Goal: Task Accomplishment & Management: Complete application form

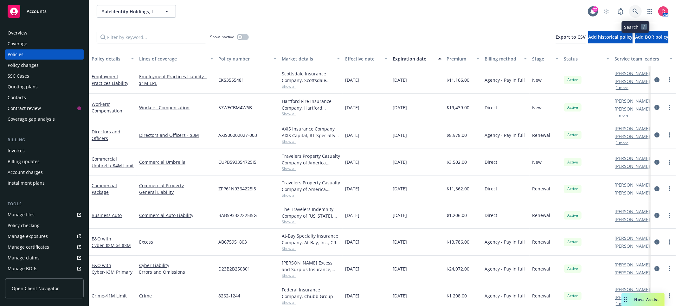
click at [632, 7] on link at bounding box center [635, 11] width 13 height 13
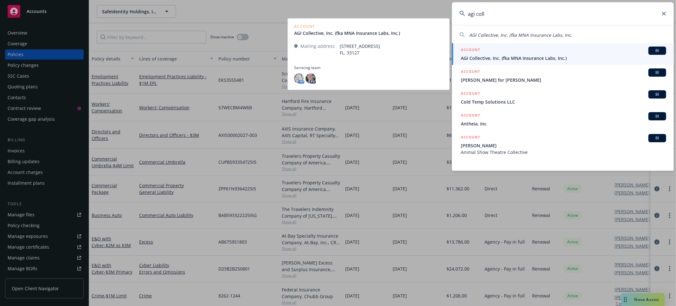
type input "agi coll"
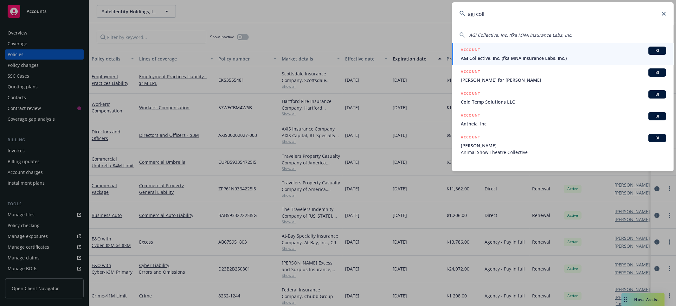
click at [581, 53] on div "ACCOUNT BI" at bounding box center [563, 51] width 205 height 8
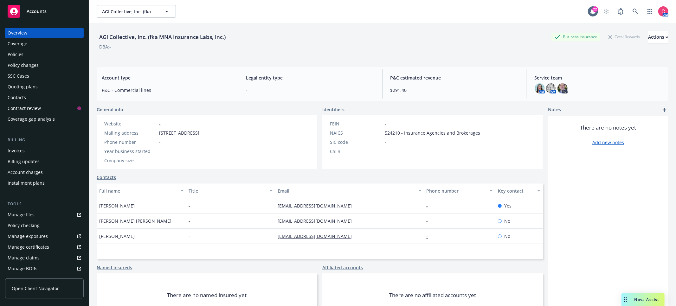
drag, startPoint x: 32, startPoint y: 90, endPoint x: 39, endPoint y: 90, distance: 7.0
click at [32, 90] on div "Quoting plans" at bounding box center [23, 87] width 30 height 10
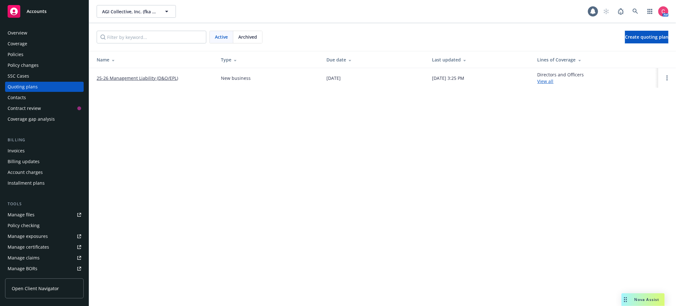
click at [144, 76] on link "25-26 Management Liability (D&O/EPL)" at bounding box center [137, 78] width 81 height 7
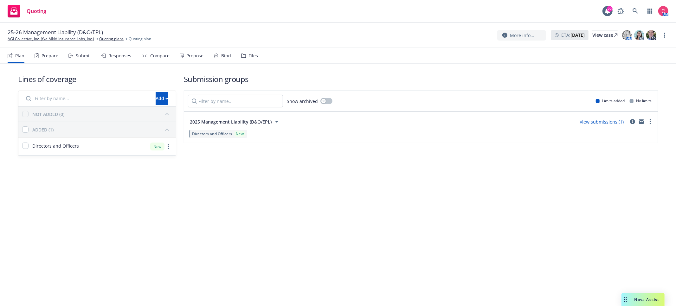
click at [225, 57] on div "Bind" at bounding box center [226, 55] width 10 height 5
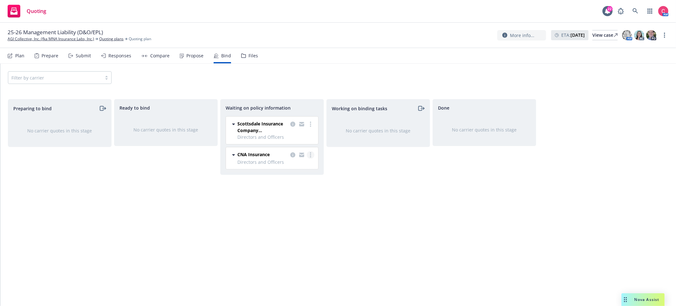
click at [307, 157] on link "more" at bounding box center [311, 155] width 8 height 8
click at [308, 171] on link "Create policies" at bounding box center [285, 168] width 57 height 13
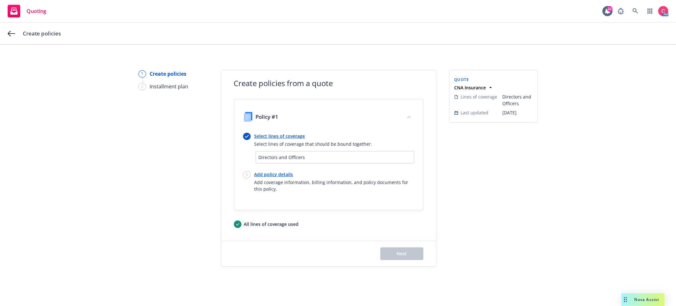
click at [287, 138] on link "Select lines of coverage" at bounding box center [313, 136] width 118 height 7
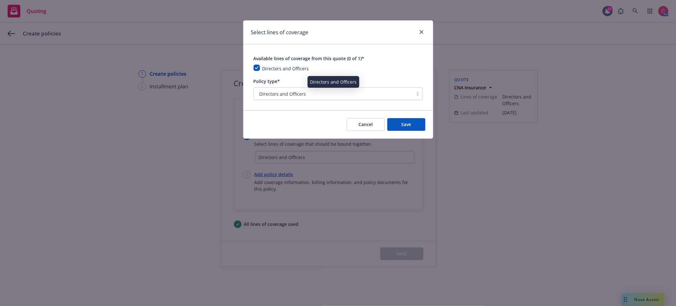
click at [307, 93] on div "Directors and Officers" at bounding box center [333, 94] width 153 height 7
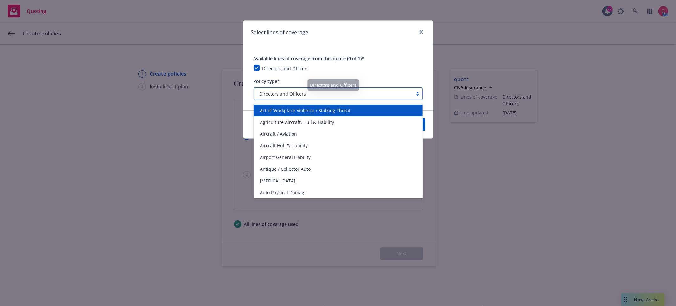
click at [390, 56] on div "Available lines of coverage from this quote (0 of 1)*" at bounding box center [338, 59] width 169 height 8
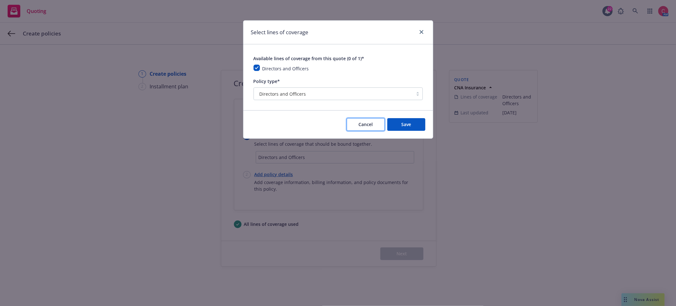
click at [371, 122] on span "Cancel" at bounding box center [365, 124] width 14 height 6
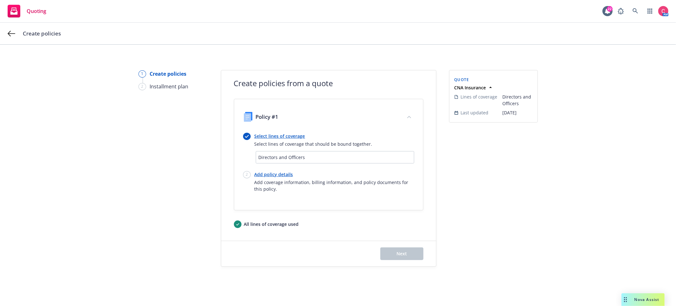
click at [261, 172] on link "Add policy details" at bounding box center [334, 174] width 160 height 7
select select "12"
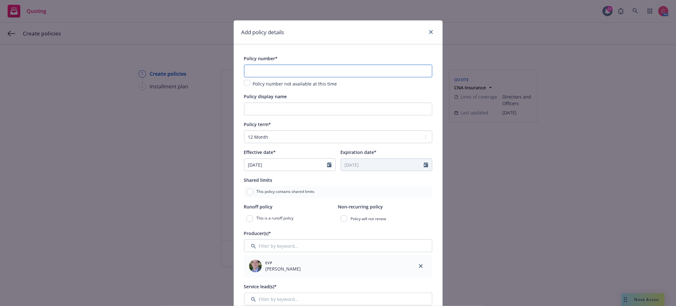
click at [337, 67] on input "text" at bounding box center [338, 71] width 188 height 13
paste input "8033830466"
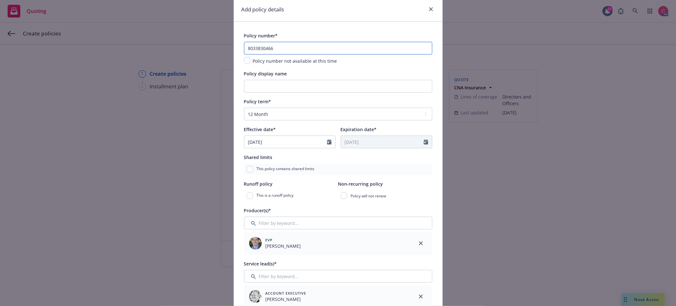
scroll to position [22, 0]
type input "8033830466"
click at [318, 115] on select "Select policy term 12 Month 6 Month 4 Month 3 Month 2 Month 1 Month 36 Month (3…" at bounding box center [338, 114] width 188 height 13
select select "other"
click at [244, 109] on select "Select policy term 12 Month 6 Month 4 Month 3 Month 2 Month 1 Month 36 Month (3…" at bounding box center [338, 114] width 188 height 13
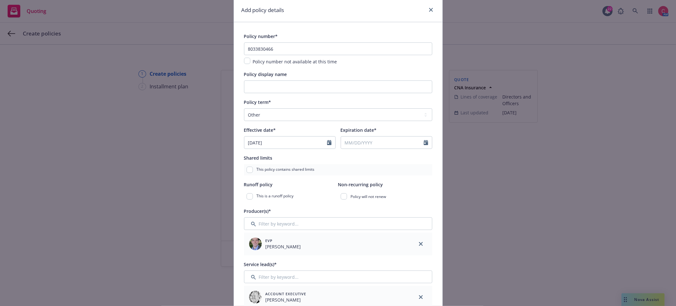
click at [299, 145] on input "09/01/2025" at bounding box center [285, 143] width 83 height 12
select select "9"
click at [275, 202] on span "16" at bounding box center [272, 199] width 9 height 8
type input "[DATE]"
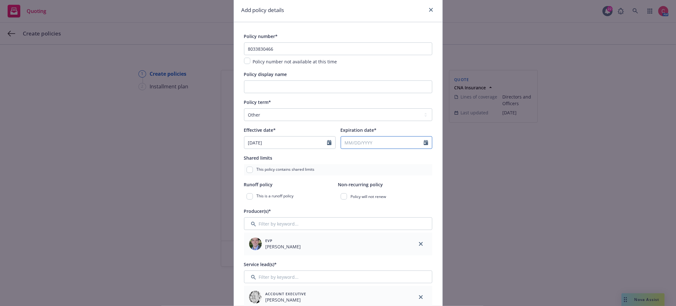
click at [371, 140] on input "Expiration date*" at bounding box center [382, 143] width 83 height 12
click at [412, 159] on icon "button" at bounding box center [411, 158] width 4 height 4
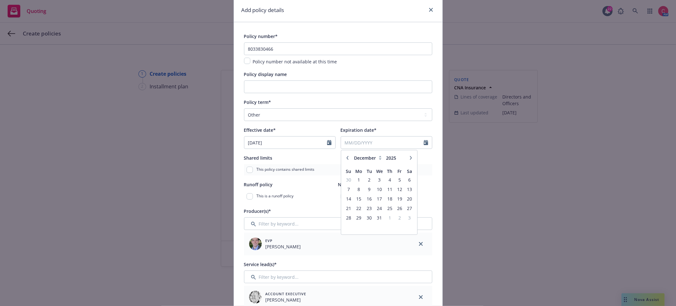
select select "1"
type input "2026"
click at [412, 159] on icon "button" at bounding box center [411, 158] width 4 height 4
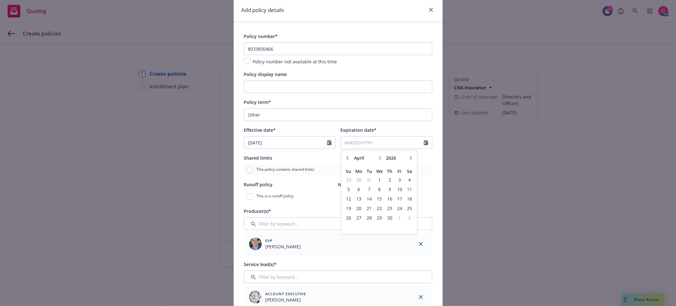
click at [412, 159] on icon "button" at bounding box center [411, 158] width 4 height 4
click at [411, 159] on icon "button" at bounding box center [411, 158] width 4 height 4
select select "6"
click at [370, 210] on span "23" at bounding box center [369, 208] width 9 height 8
type input "[DATE]"
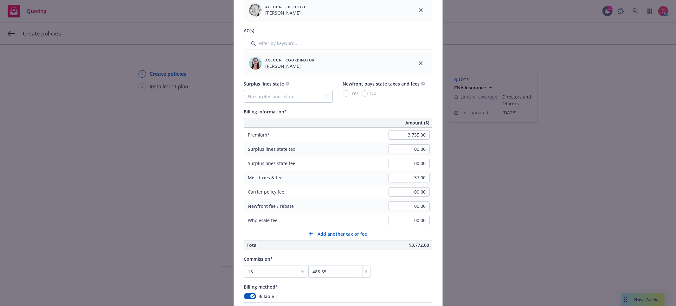
scroll to position [311, 0]
click at [415, 130] on div "3,735.00" at bounding box center [409, 134] width 46 height 14
click at [416, 133] on input "3,735.00" at bounding box center [409, 134] width 41 height 10
paste input "2,665.00"
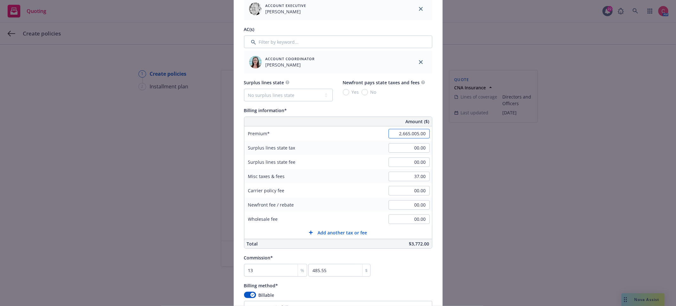
click at [416, 133] on input "2,665.005.00" at bounding box center [409, 134] width 41 height 10
paste input
type input "2,665.00"
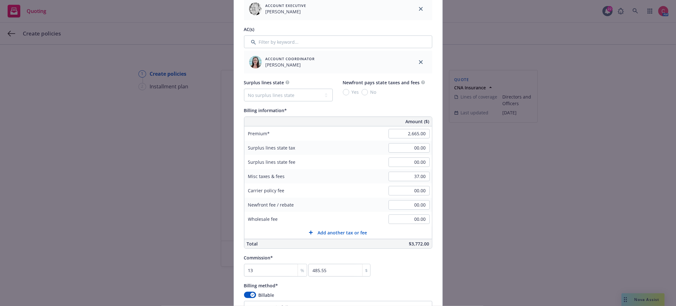
type input "346.45"
click at [338, 166] on div "Surplus lines state fee" at bounding box center [291, 162] width 95 height 14
click at [417, 175] on input "37.00" at bounding box center [409, 177] width 41 height 10
click at [417, 176] on input "37.00" at bounding box center [409, 177] width 41 height 10
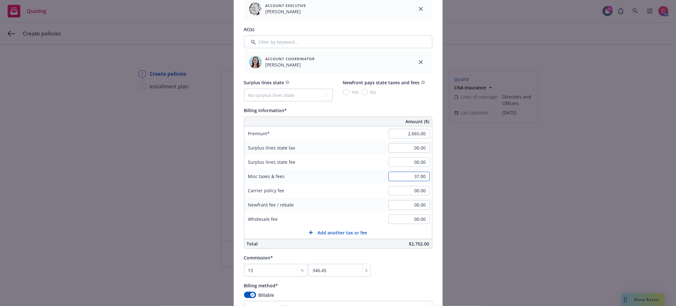
click at [417, 176] on input "37.00" at bounding box center [409, 177] width 41 height 10
type input "00.00"
click at [420, 190] on input "00.00" at bounding box center [409, 190] width 41 height 10
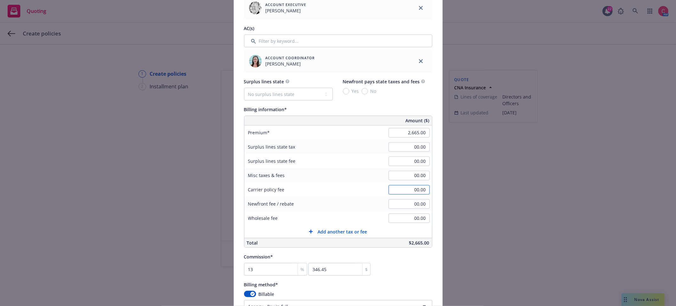
click at [422, 190] on input "00.00" at bounding box center [409, 190] width 41 height 10
type input "27.00"
click at [341, 199] on div "Newfront fee / rebate 00.00" at bounding box center [338, 204] width 188 height 14
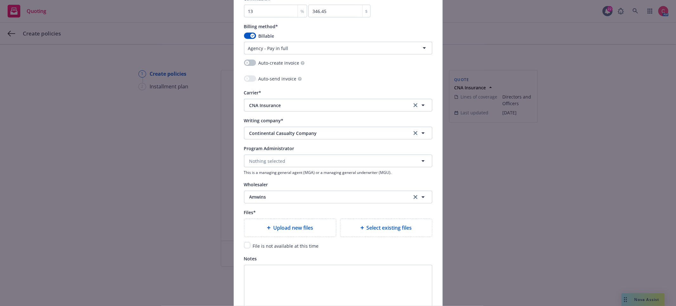
scroll to position [637, 0]
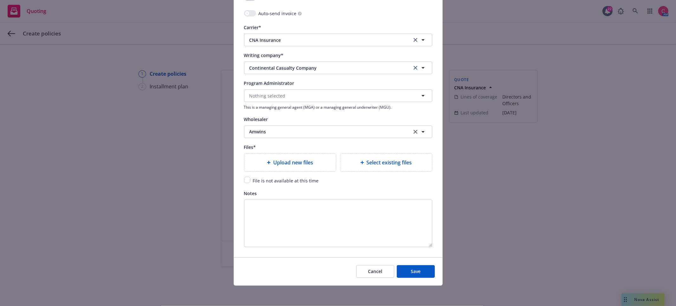
click at [272, 159] on div "Upload new files" at bounding box center [289, 163] width 81 height 8
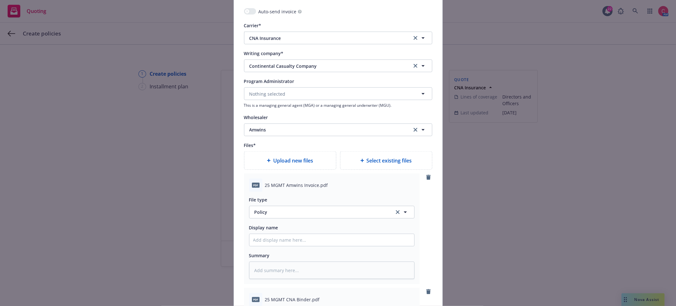
click at [326, 207] on div "File type Policy Policy" at bounding box center [331, 207] width 165 height 23
click at [330, 213] on span "Policy" at bounding box center [320, 212] width 132 height 7
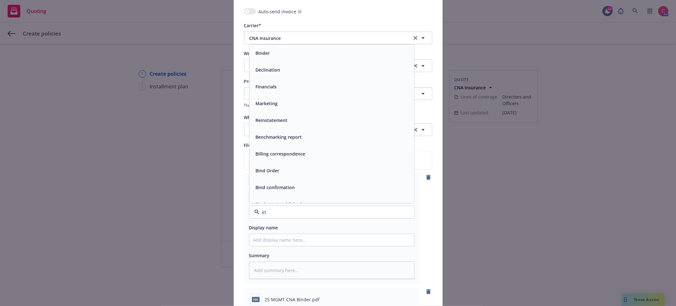
type input "inv"
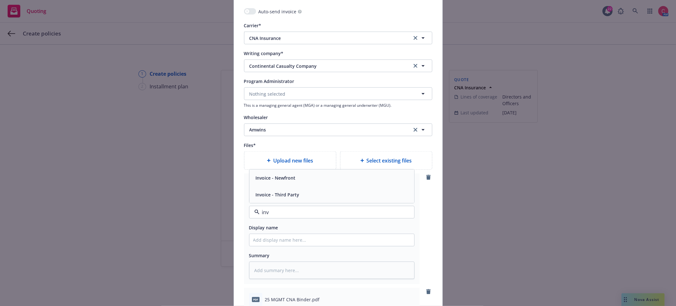
click at [324, 196] on div "Invoice - Third Party" at bounding box center [331, 194] width 157 height 9
type textarea "x"
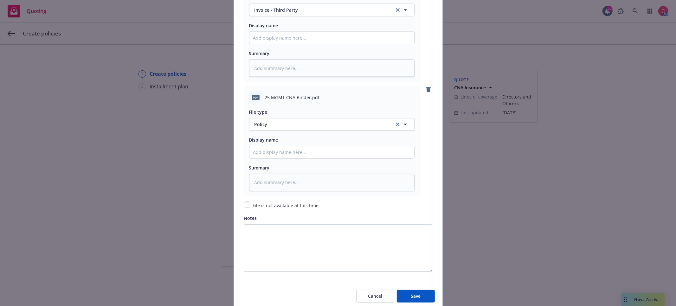
scroll to position [840, 0]
click at [309, 127] on span "Policy" at bounding box center [320, 123] width 132 height 7
type input "bind"
click at [308, 145] on div "Binder" at bounding box center [331, 141] width 157 height 9
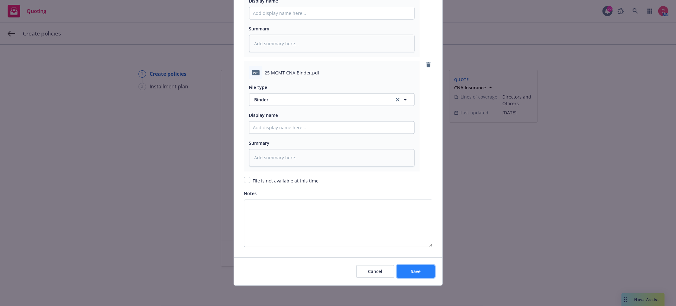
click at [413, 271] on span "Save" at bounding box center [416, 271] width 10 height 6
type textarea "x"
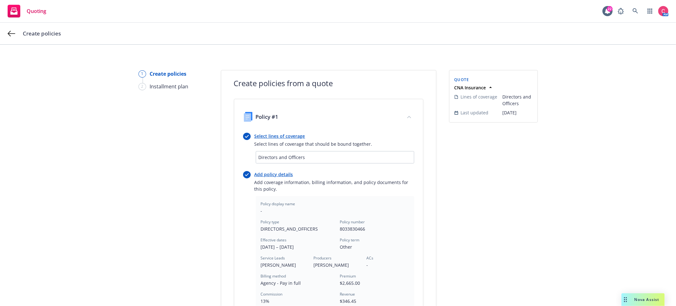
scroll to position [157, 0]
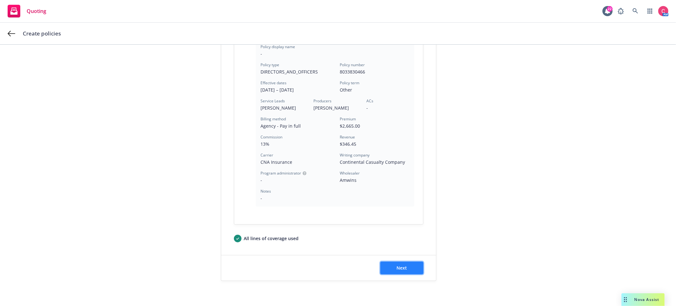
click at [412, 271] on button "Next" at bounding box center [401, 268] width 43 height 13
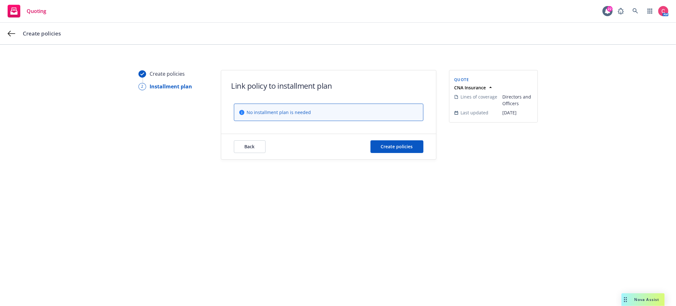
scroll to position [0, 0]
click at [413, 141] on button "Create policies" at bounding box center [396, 146] width 53 height 13
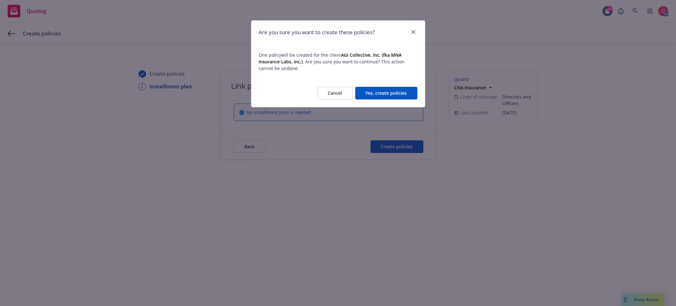
click at [408, 88] on button "Yes, create policies" at bounding box center [386, 93] width 62 height 13
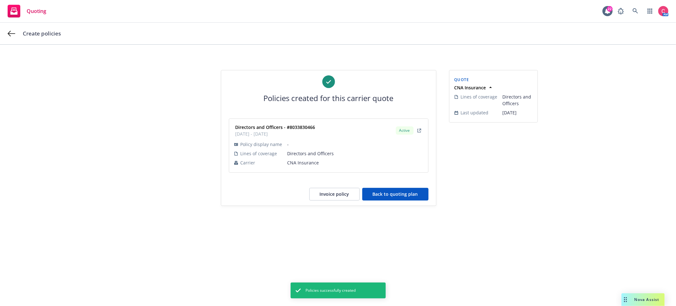
click at [388, 196] on button "Back to quoting plan" at bounding box center [395, 194] width 66 height 13
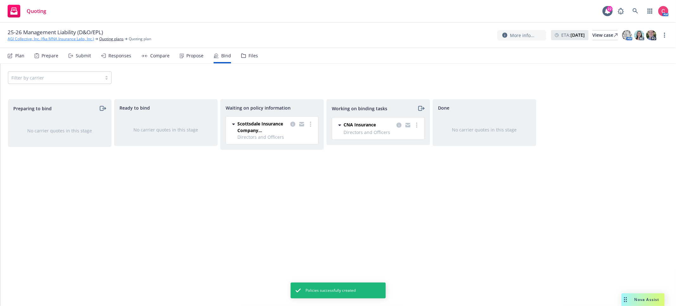
click at [68, 40] on link "AGI Collective, Inc. (fka MNA Insurance Labs, Inc.)" at bounding box center [51, 39] width 87 height 6
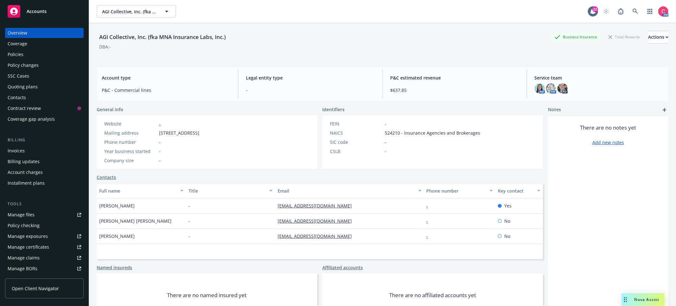
click at [72, 57] on div "Policies" at bounding box center [45, 54] width 74 height 10
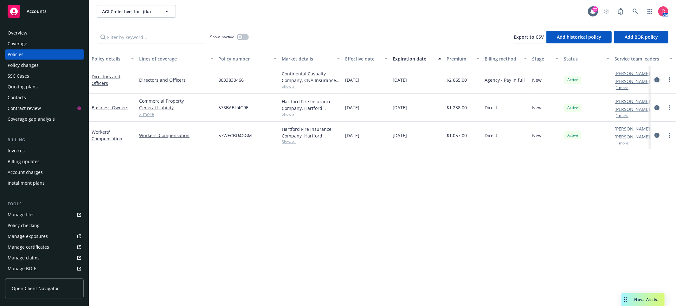
click at [659, 80] on icon "circleInformation" at bounding box center [656, 79] width 5 height 5
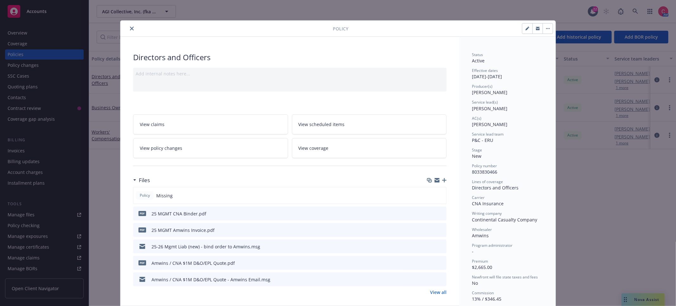
click at [526, 33] on button "button" at bounding box center [527, 28] width 10 height 10
select select "NEW"
select select "other"
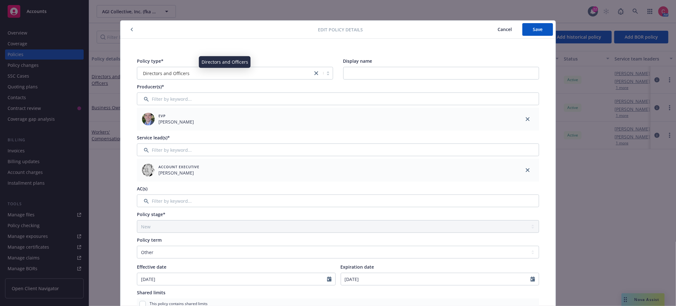
click at [224, 70] on div "Directors and Officers" at bounding box center [224, 73] width 169 height 7
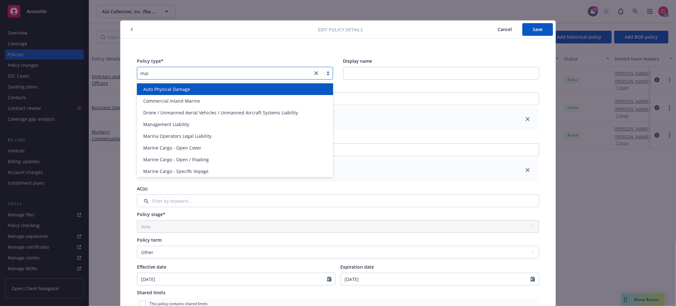
type input "mana"
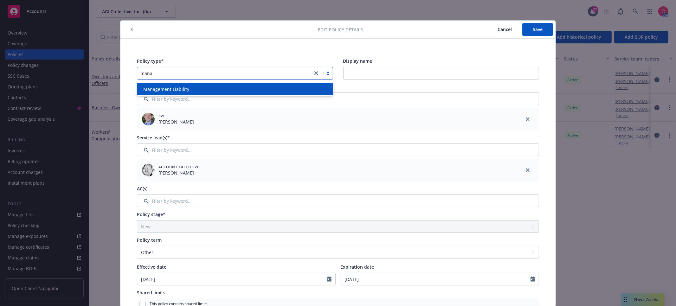
drag, startPoint x: 227, startPoint y: 89, endPoint x: 254, endPoint y: 91, distance: 26.7
click at [227, 89] on div "Management Liability" at bounding box center [235, 89] width 188 height 7
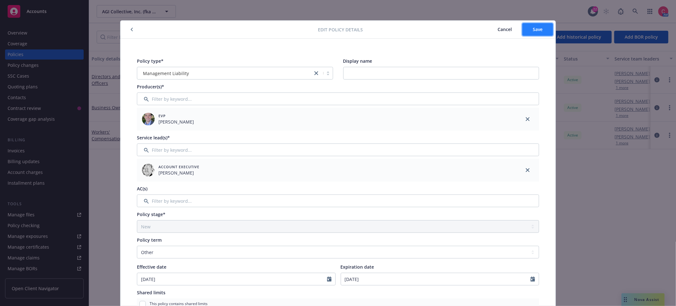
click at [546, 32] on button "Save" at bounding box center [537, 29] width 31 height 13
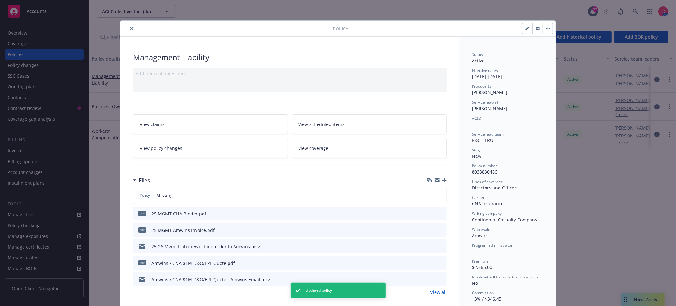
click at [525, 27] on icon "button" at bounding box center [527, 29] width 4 height 4
select select "NEW"
select select "other"
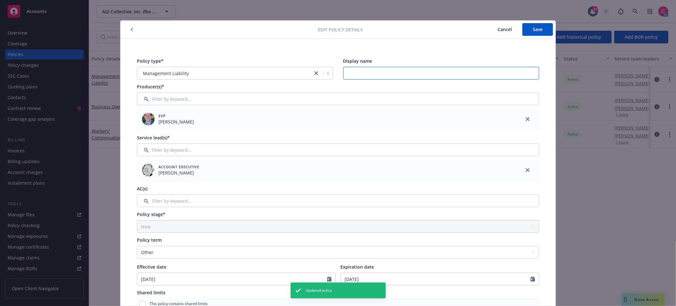
click at [413, 69] on input "Display name" at bounding box center [441, 73] width 196 height 13
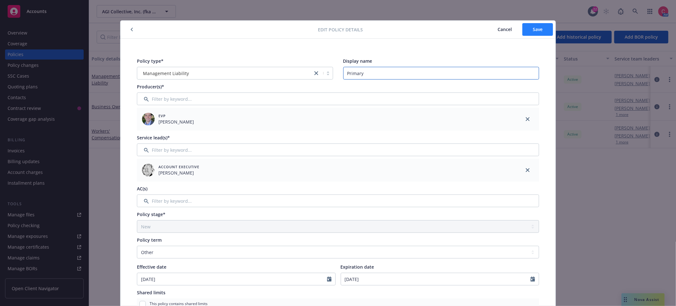
type input "Primary"
click at [544, 28] on button "Save" at bounding box center [537, 29] width 31 height 13
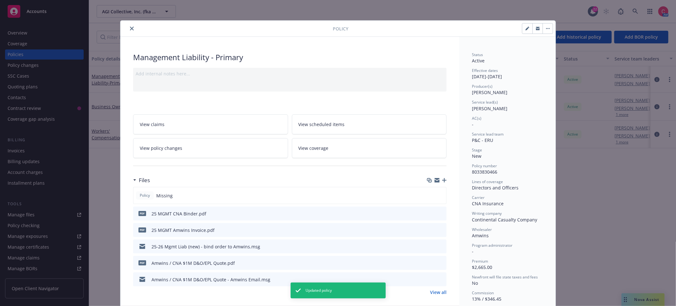
click at [548, 30] on button "button" at bounding box center [548, 28] width 10 height 10
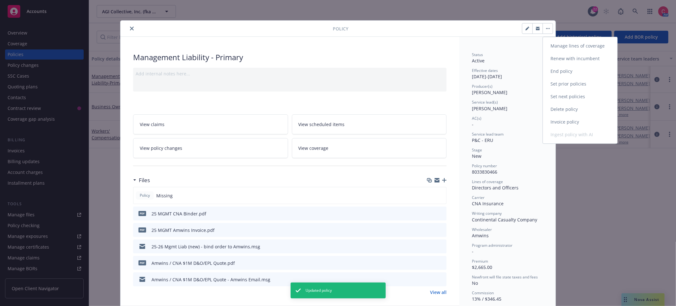
click at [563, 43] on link "Manage lines of coverage" at bounding box center [580, 46] width 74 height 13
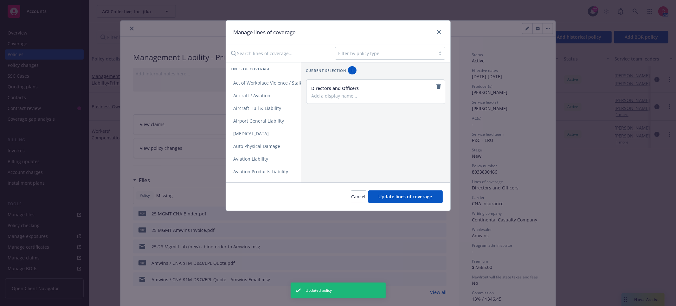
click at [300, 52] on input "Search lines of coverage..." at bounding box center [278, 53] width 103 height 13
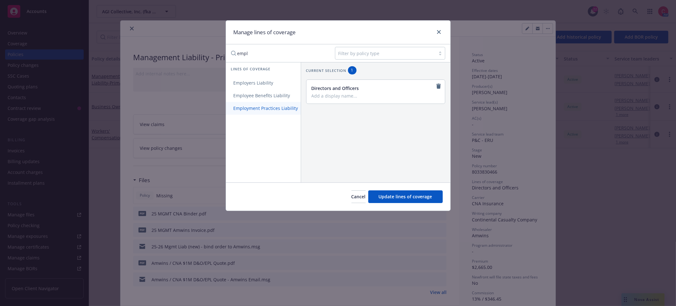
type input "empl"
drag, startPoint x: 290, startPoint y: 104, endPoint x: 293, endPoint y: 106, distance: 3.9
click at [290, 104] on link "Employment Practices Liability" at bounding box center [266, 108] width 80 height 13
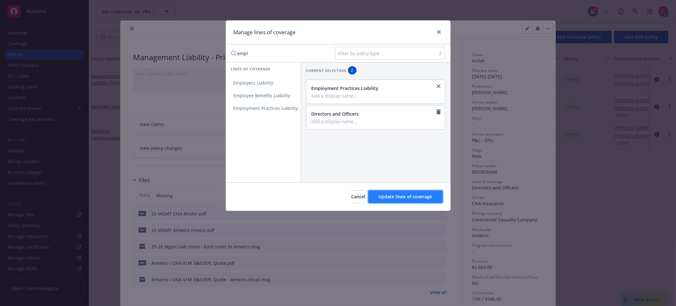
click at [402, 194] on span "Update lines of coverage" at bounding box center [406, 197] width 54 height 6
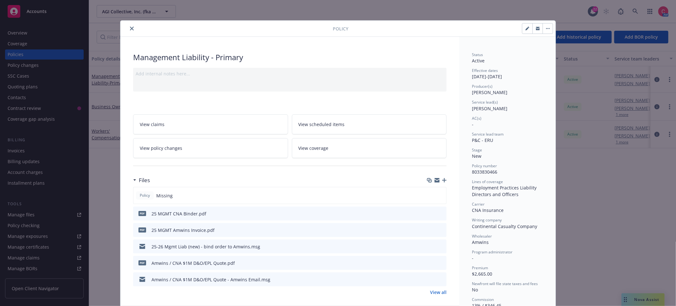
scroll to position [1, 0]
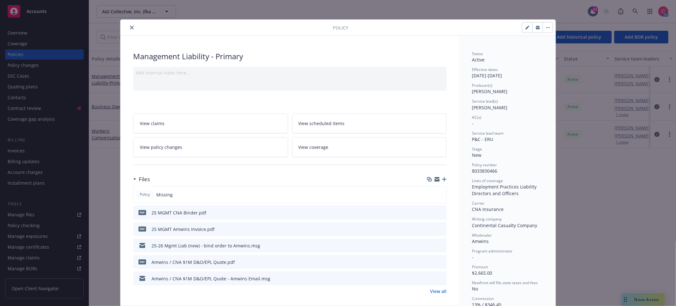
click at [132, 29] on icon "close" at bounding box center [132, 28] width 4 height 4
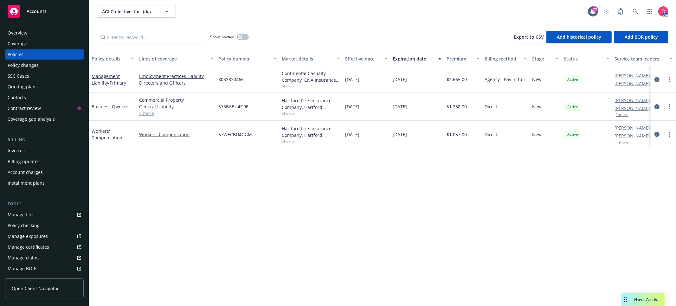
click at [45, 86] on div "Quoting plans" at bounding box center [45, 87] width 74 height 10
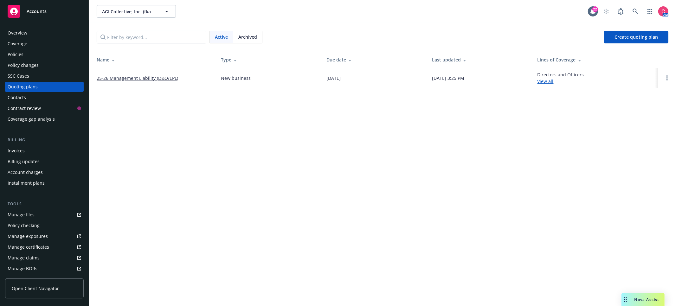
click at [149, 76] on link "25-26 Management Liability (D&O/EPL)" at bounding box center [137, 78] width 81 height 7
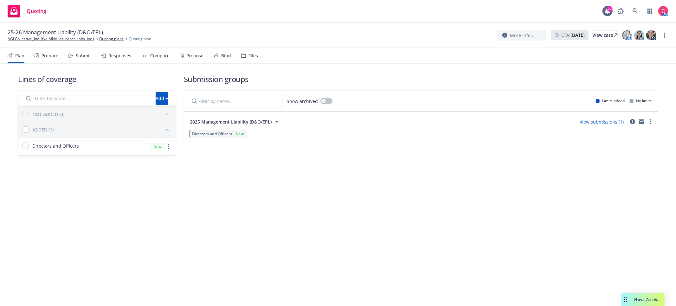
click at [227, 58] on div "Bind" at bounding box center [226, 55] width 10 height 5
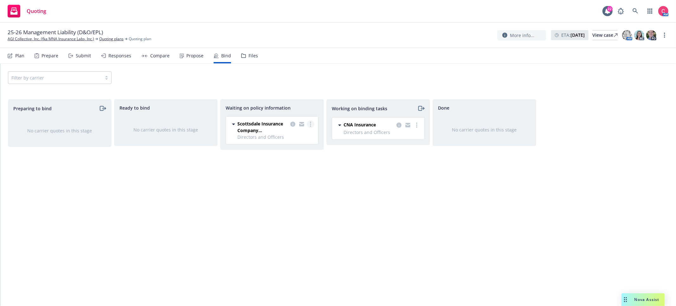
click at [311, 126] on link "more" at bounding box center [311, 124] width 8 height 8
click at [307, 134] on link "Create policies" at bounding box center [285, 137] width 57 height 13
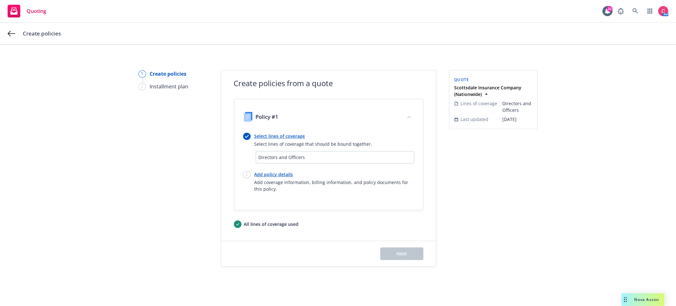
click at [288, 177] on link "Add policy details" at bounding box center [334, 174] width 160 height 7
select select "12"
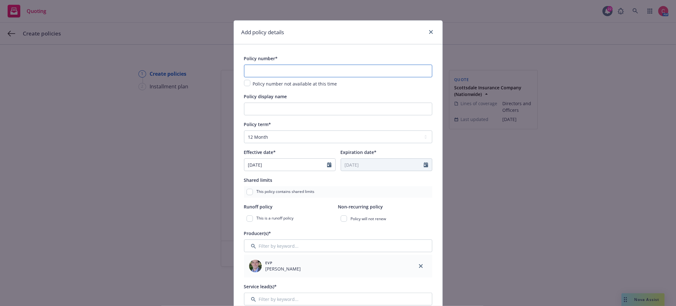
click at [297, 72] on input "text" at bounding box center [338, 71] width 188 height 13
paste input "EKI3590545"
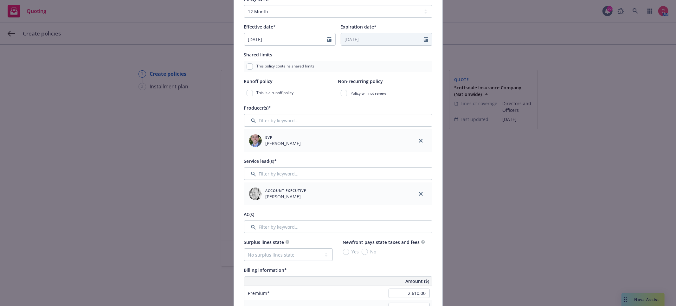
scroll to position [138, 0]
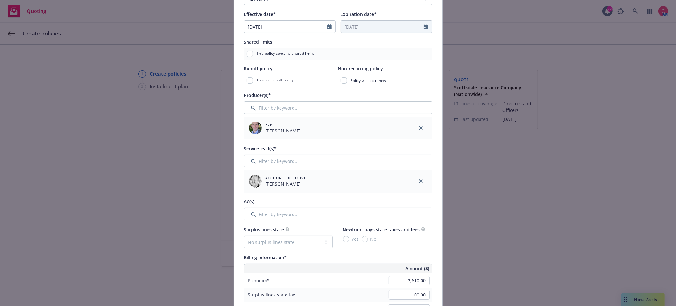
type input "EKI3590545"
click at [340, 215] on input "Filter by keyword..." at bounding box center [338, 214] width 188 height 13
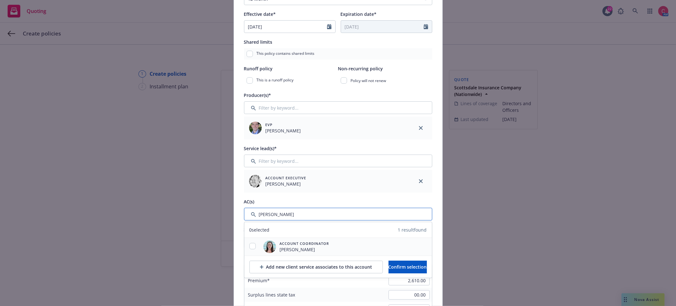
type input "chelsea"
click at [254, 247] on input "checkbox" at bounding box center [252, 246] width 6 height 6
checkbox input "true"
click at [394, 270] on span "Confirm selection" at bounding box center [408, 267] width 38 height 6
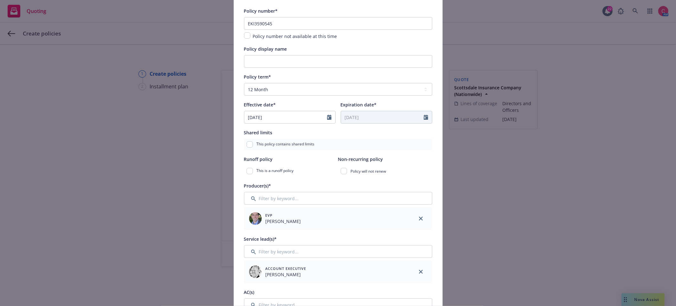
scroll to position [46, 0]
click at [275, 87] on select "Select policy term 12 Month 6 Month 4 Month 3 Month 2 Month 1 Month 36 Month (3…" at bounding box center [338, 91] width 188 height 13
select select "other"
click at [244, 85] on select "Select policy term 12 Month 6 Month 4 Month 3 Month 2 Month 1 Month 36 Month (3…" at bounding box center [338, 91] width 188 height 13
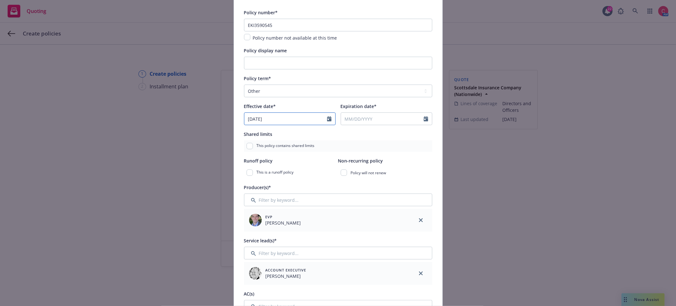
select select "9"
click at [306, 117] on input "09/01/2025" at bounding box center [285, 119] width 83 height 12
drag, startPoint x: 271, startPoint y: 177, endPoint x: 290, endPoint y: 174, distance: 19.3
click at [271, 177] on span "16" at bounding box center [272, 175] width 9 height 8
type input "[DATE]"
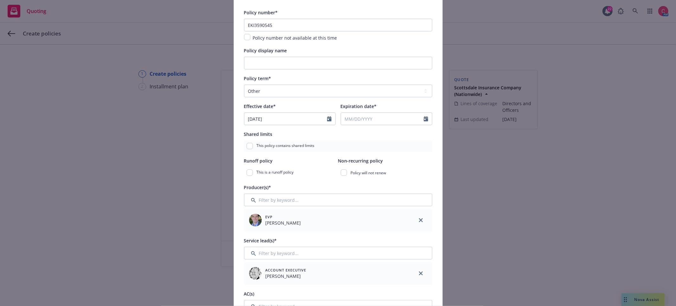
click at [389, 125] on div at bounding box center [387, 119] width 92 height 13
click at [389, 120] on input "Expiration date*" at bounding box center [382, 119] width 83 height 12
click at [408, 135] on button "button" at bounding box center [411, 135] width 8 height 8
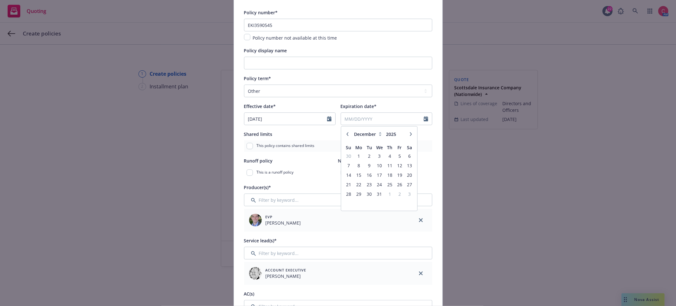
click at [408, 135] on button "button" at bounding box center [411, 135] width 8 height 8
select select "1"
type input "2026"
click at [408, 135] on button "button" at bounding box center [411, 135] width 8 height 8
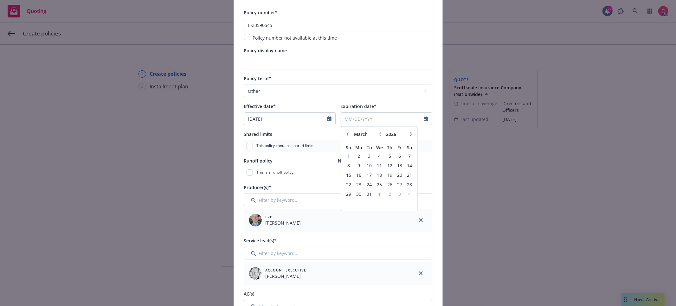
click at [408, 135] on button "button" at bounding box center [411, 135] width 8 height 8
select select "6"
click at [371, 183] on span "23" at bounding box center [369, 185] width 9 height 8
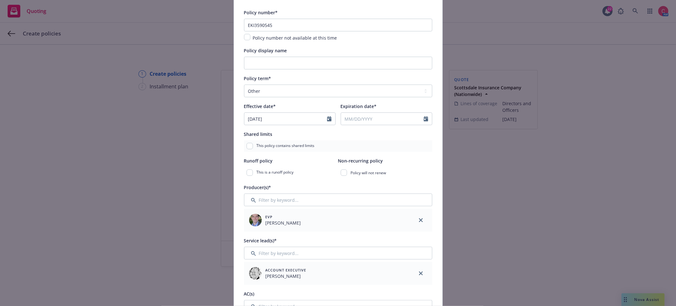
type input "[DATE]"
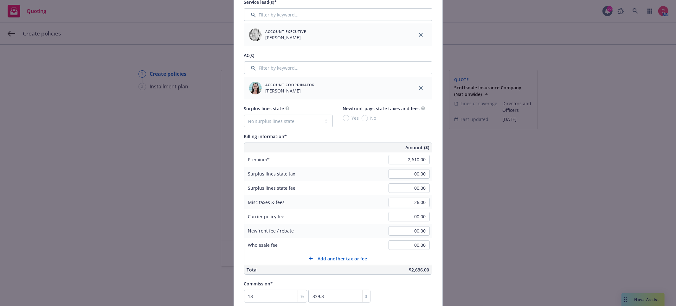
scroll to position [286, 0]
click at [409, 160] on input "2,610.00" at bounding box center [409, 159] width 41 height 10
paste input "1,802"
type input "1,802.00"
type input "234.26"
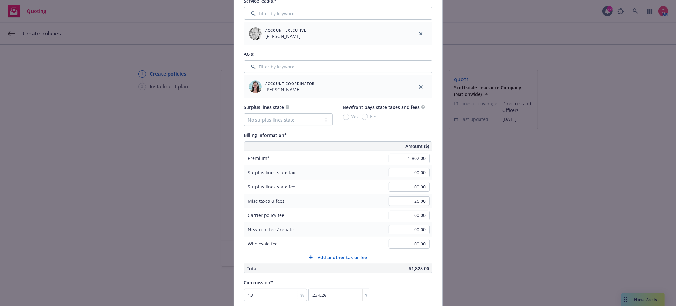
click at [337, 161] on div "Premium" at bounding box center [291, 158] width 95 height 14
click at [417, 201] on input "26.00" at bounding box center [409, 201] width 41 height 10
type input "00.00"
click at [411, 219] on input "00.00" at bounding box center [409, 216] width 41 height 10
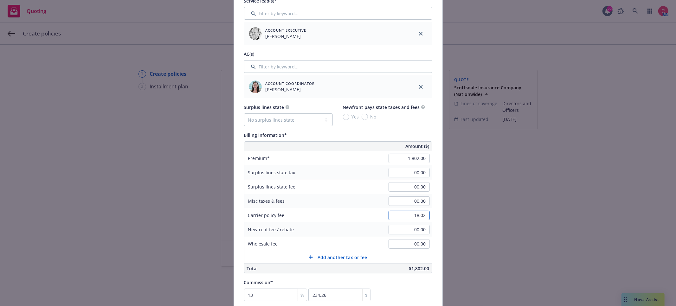
type input "18.02"
click at [373, 212] on div "Carrier policy fee 18.02" at bounding box center [338, 215] width 188 height 14
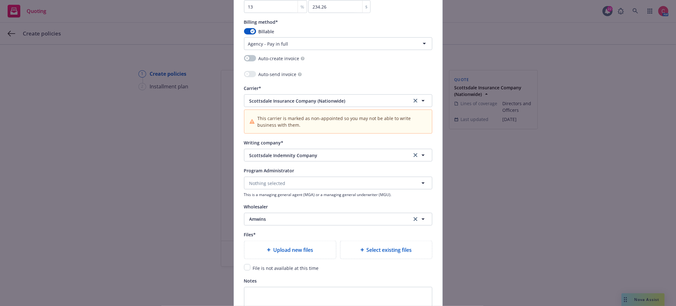
scroll to position [587, 0]
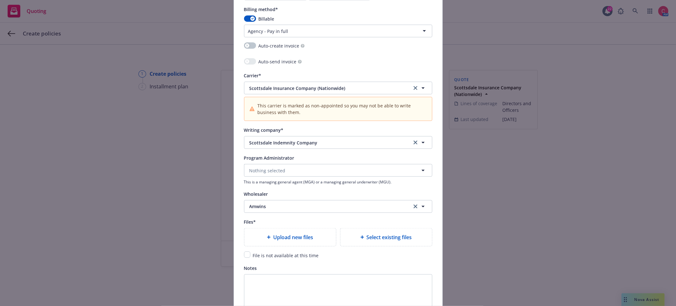
click at [308, 235] on div "Upload new files" at bounding box center [290, 237] width 92 height 18
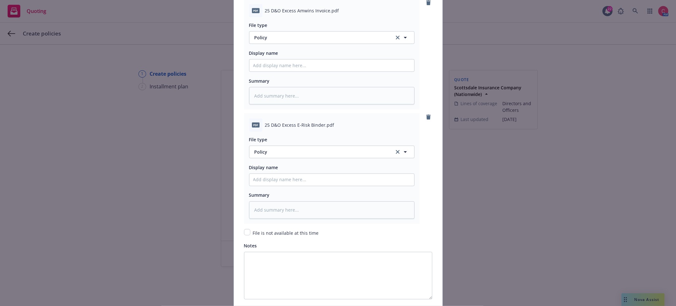
scroll to position [840, 0]
click at [295, 32] on button "Policy" at bounding box center [331, 35] width 165 height 13
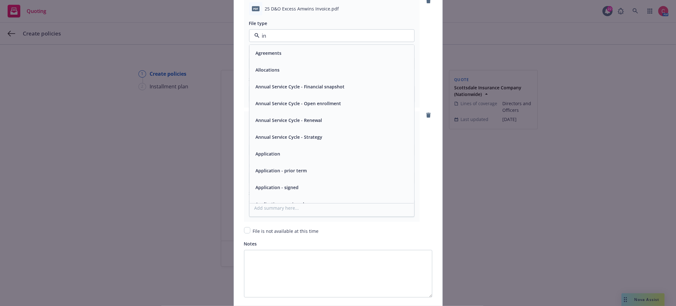
type input "inv"
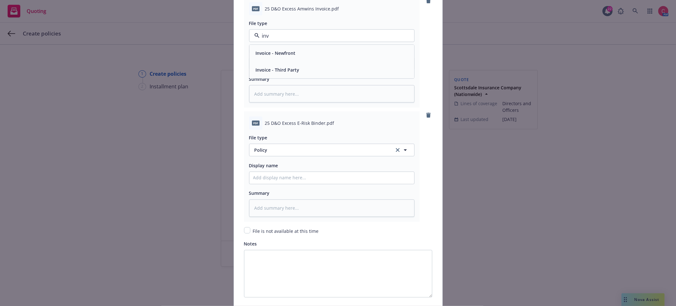
click at [302, 72] on div "Invoice - Third Party" at bounding box center [331, 69] width 157 height 9
type textarea "x"
click at [307, 153] on span "Policy" at bounding box center [320, 150] width 132 height 7
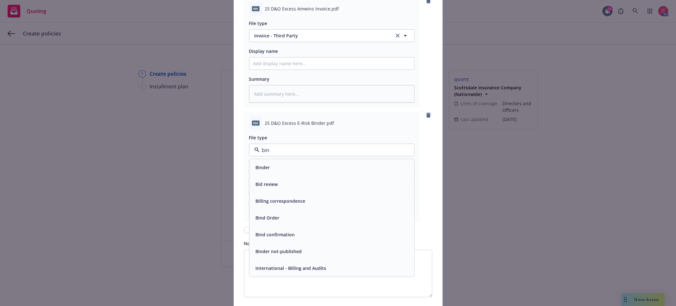
type input "bind"
click at [297, 166] on div "Binder" at bounding box center [331, 167] width 157 height 9
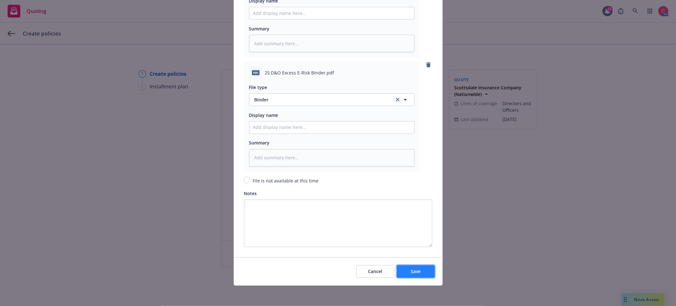
click at [423, 274] on button "Save" at bounding box center [416, 271] width 38 height 13
type textarea "x"
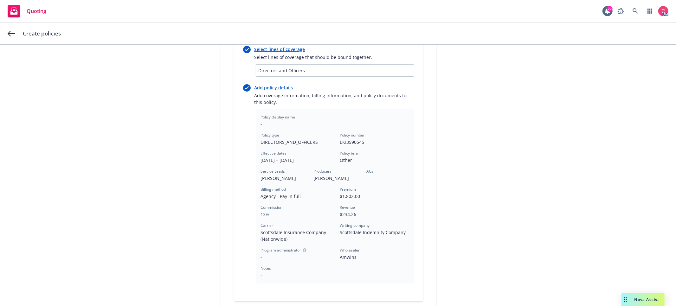
scroll to position [164, 0]
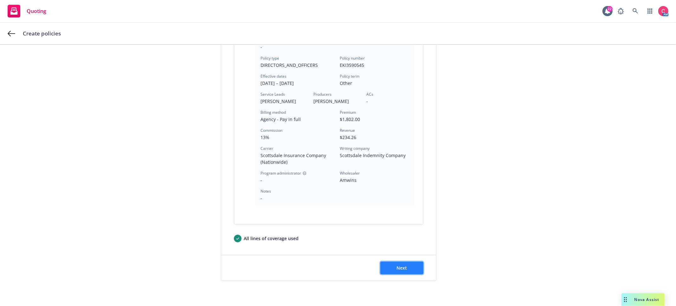
click at [400, 271] on button "Next" at bounding box center [401, 268] width 43 height 13
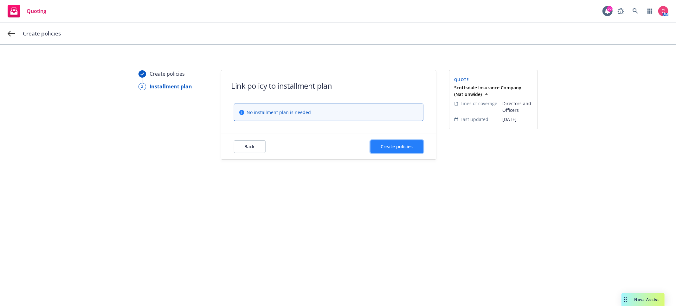
click at [415, 150] on button "Create policies" at bounding box center [396, 146] width 53 height 13
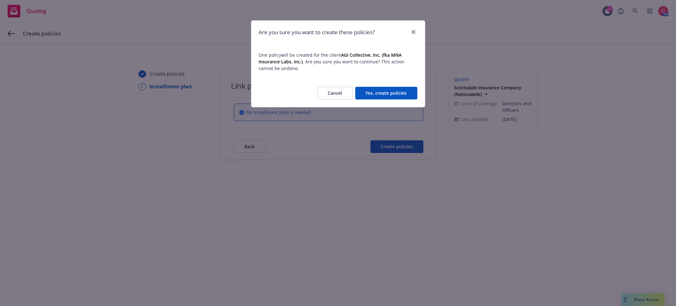
click at [398, 88] on button "Yes, create policies" at bounding box center [386, 93] width 62 height 13
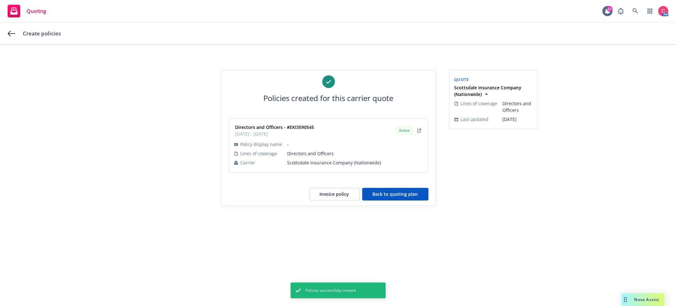
click at [394, 199] on button "Back to quoting plan" at bounding box center [395, 194] width 66 height 13
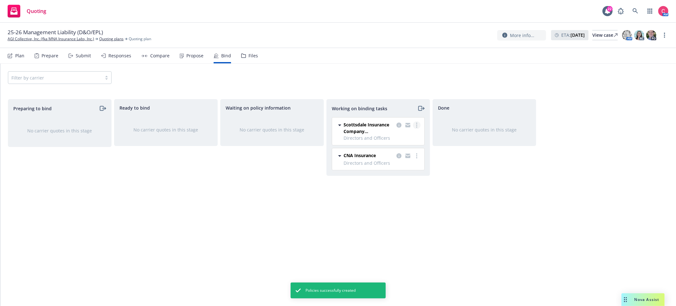
click at [416, 124] on icon "more" at bounding box center [416, 125] width 1 height 5
click at [410, 153] on link "Move to done" at bounding box center [391, 151] width 57 height 13
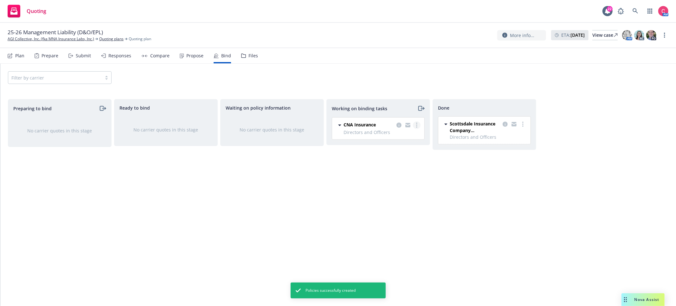
click at [418, 127] on link "more" at bounding box center [417, 125] width 8 height 8
click at [412, 149] on link "Move to done" at bounding box center [391, 151] width 57 height 13
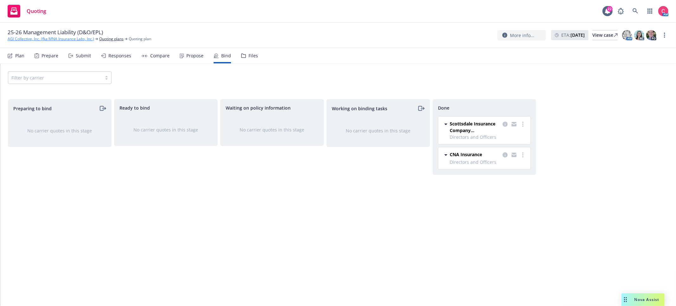
click at [30, 41] on link "AGI Collective, Inc. (fka MNA Insurance Labs, Inc.)" at bounding box center [51, 39] width 87 height 6
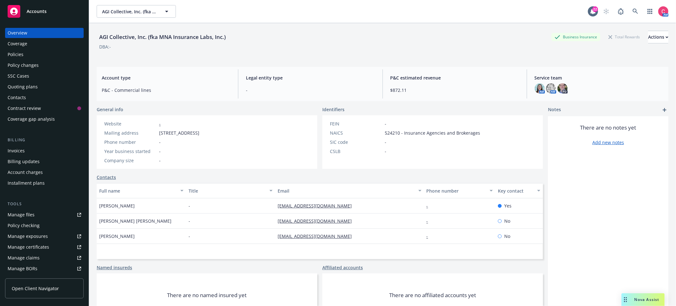
click at [27, 53] on div "Policies" at bounding box center [45, 54] width 74 height 10
